Goal: Navigation & Orientation: Find specific page/section

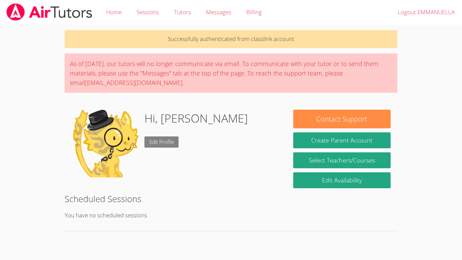
click at [165, 142] on link "Edit Profile" at bounding box center [161, 141] width 35 height 11
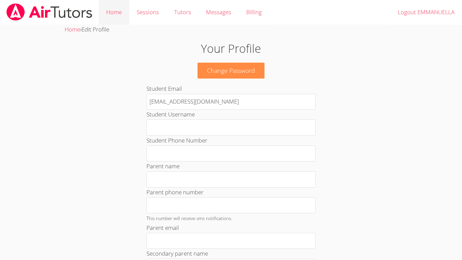
click at [112, 5] on link "Home" at bounding box center [114, 12] width 30 height 25
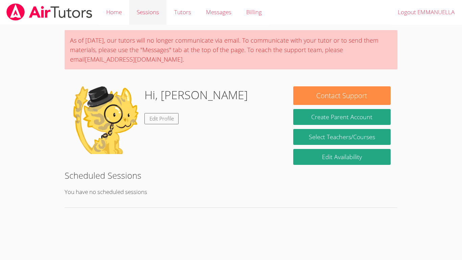
click at [155, 8] on link "Sessions" at bounding box center [147, 12] width 37 height 25
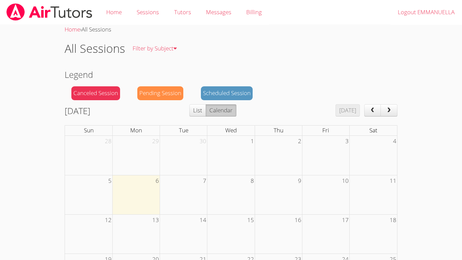
click at [7, 176] on body "Home Sessions Tutors Messages Billing Logout EMMANUELLA Home › All Sessions All…" at bounding box center [231, 130] width 462 height 260
click at [206, 109] on button "List" at bounding box center [197, 110] width 17 height 12
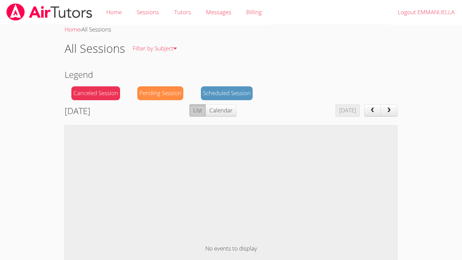
click at [393, 110] on button "next" at bounding box center [389, 110] width 17 height 12
click at [146, 9] on link "Sessions" at bounding box center [147, 12] width 37 height 25
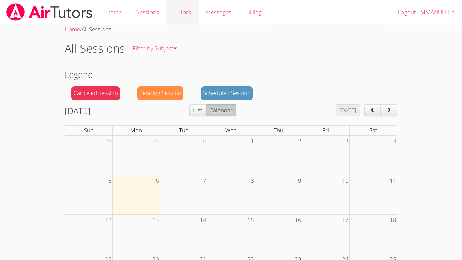
click at [183, 12] on link "Tutors" at bounding box center [182, 12] width 32 height 25
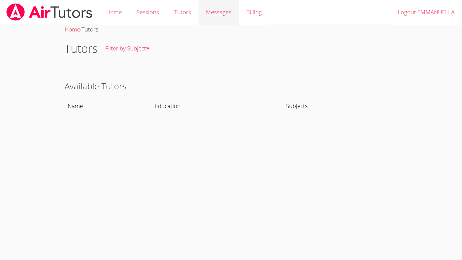
click at [216, 11] on span "Messages" at bounding box center [218, 12] width 25 height 8
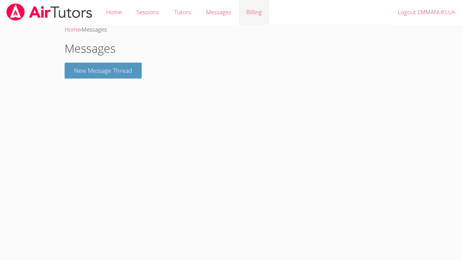
click at [239, 9] on link "Billing" at bounding box center [254, 12] width 30 height 25
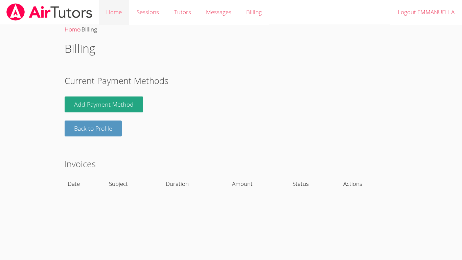
click at [99, 16] on link "Home" at bounding box center [114, 12] width 30 height 25
